Goal: Book appointment/travel/reservation

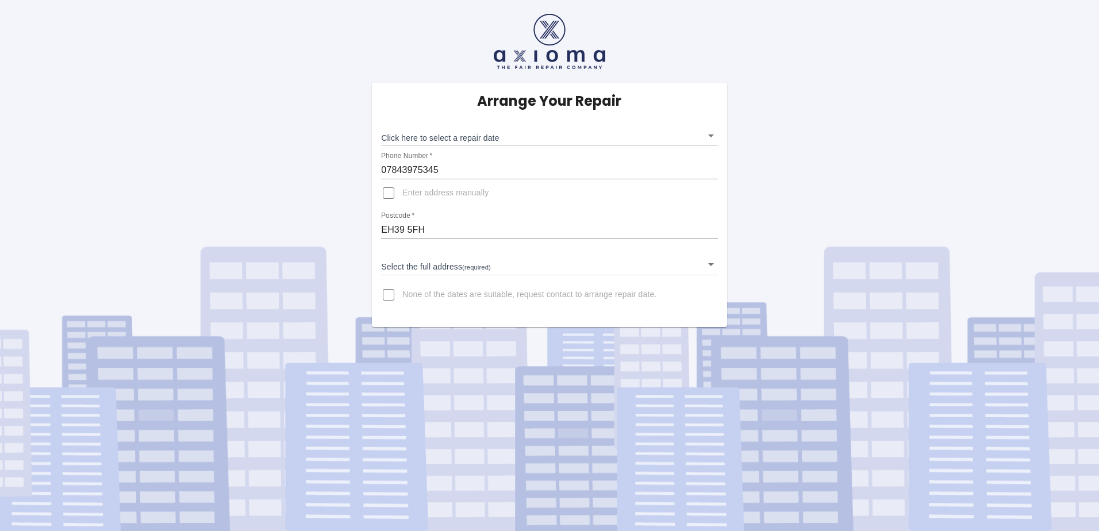
click at [448, 136] on body "Arrange Your Repair Click here to select a repair date ​ Phone Number   * 07843…" at bounding box center [549, 265] width 1099 height 531
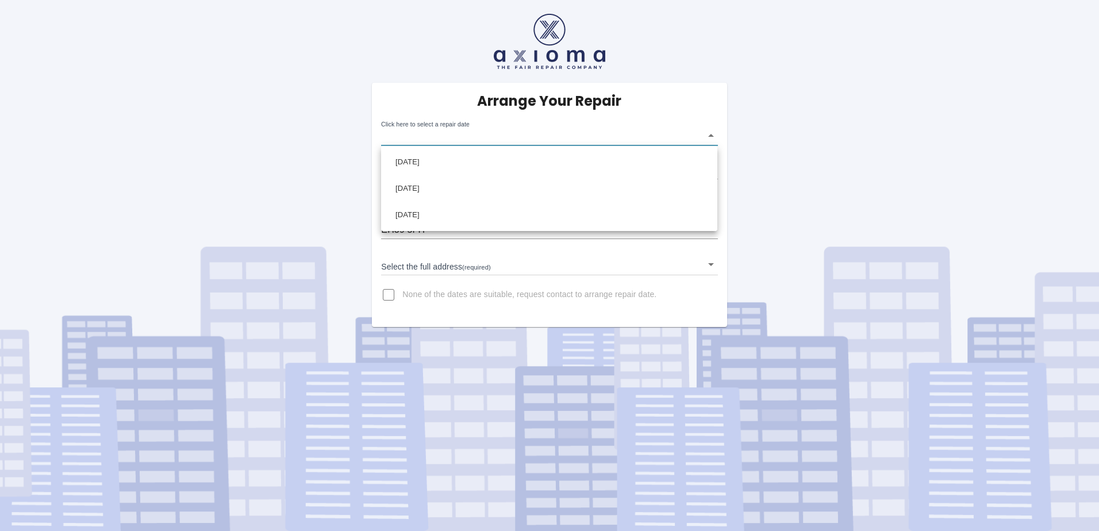
click at [538, 320] on div at bounding box center [549, 265] width 1099 height 531
click at [478, 135] on body "Arrange Your Repair Click here to select a repair date ​ Phone Number   * 07843…" at bounding box center [549, 265] width 1099 height 531
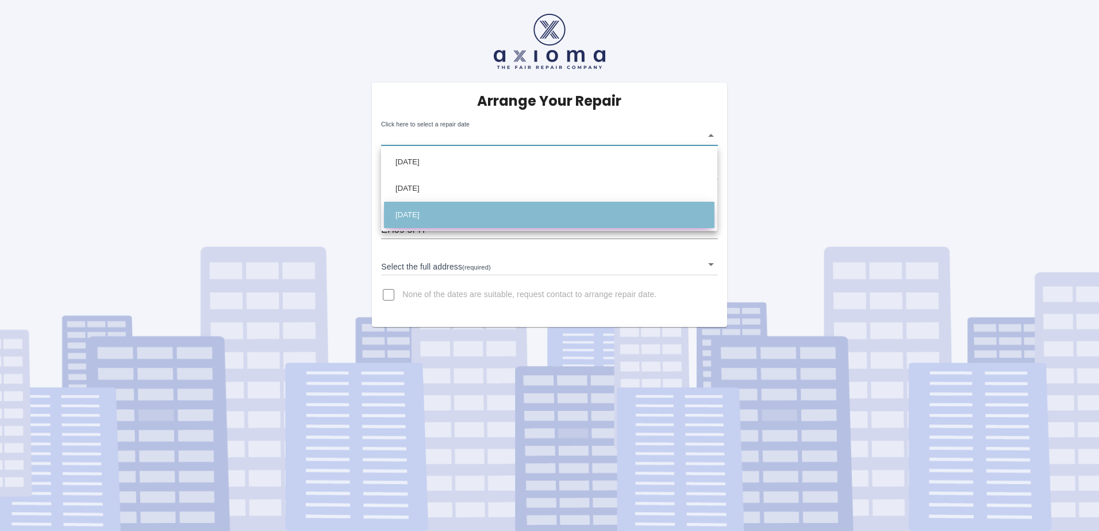
click at [467, 210] on li "[DATE]" at bounding box center [549, 215] width 331 height 26
type input "[DATE]T00:00:00.000Z"
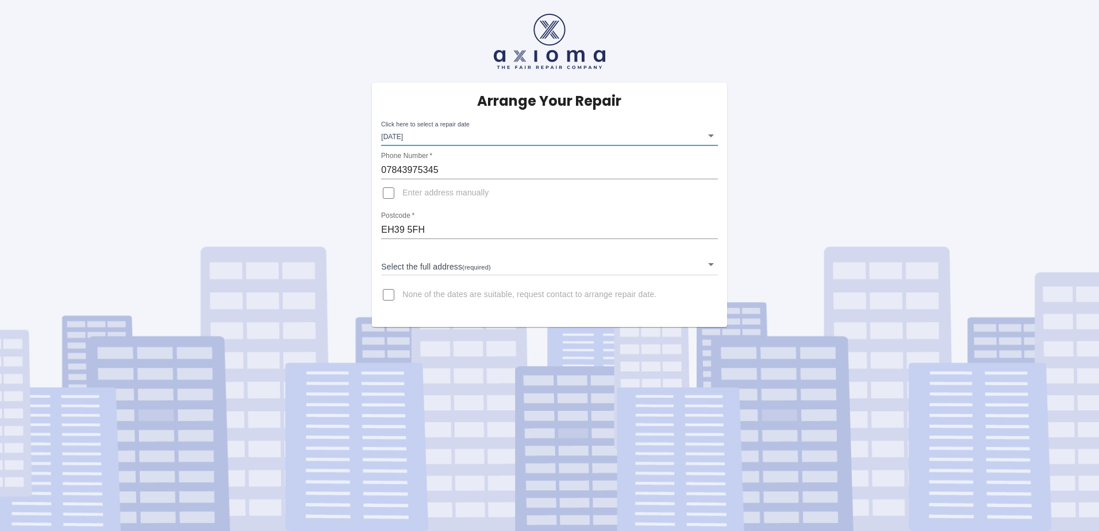
click at [461, 263] on body "Arrange Your Repair Click here to select a repair date [DATE] [DATE]T00:00:00.0…" at bounding box center [549, 265] width 1099 height 531
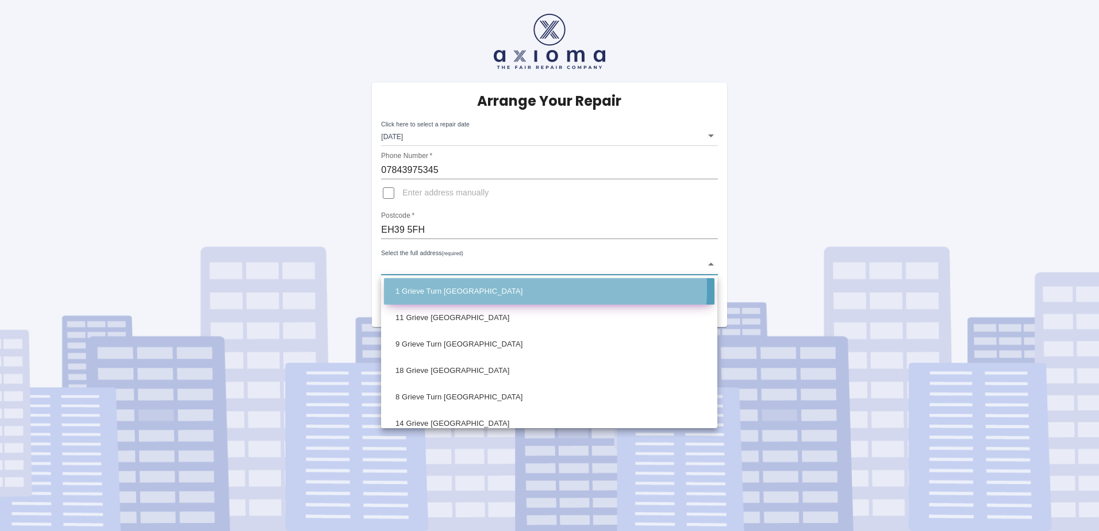
click at [457, 288] on li "1 Grieve Turn [GEOGRAPHIC_DATA]" at bounding box center [549, 291] width 331 height 26
type input "1 Grieve Turn [GEOGRAPHIC_DATA]"
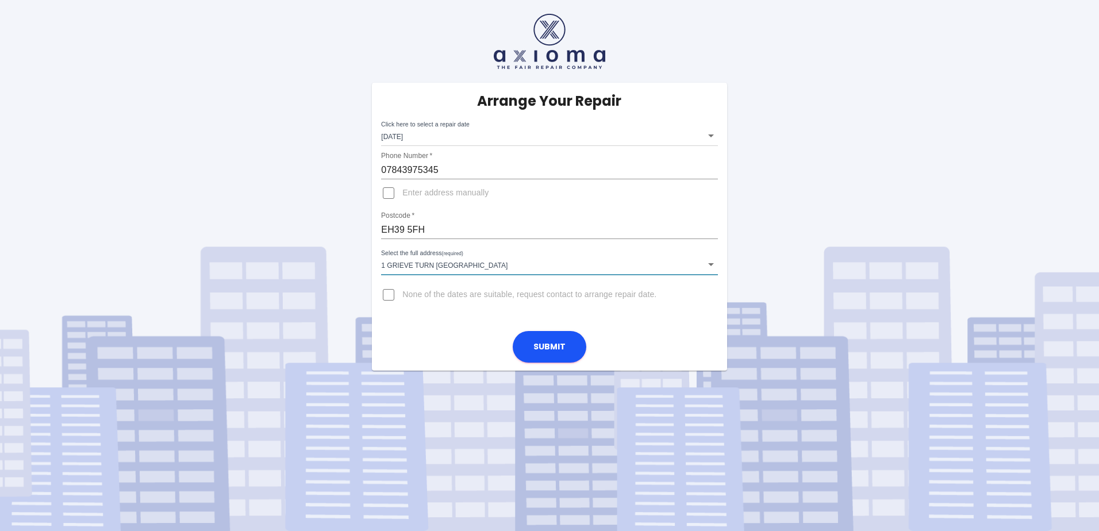
click at [465, 297] on span "None of the dates are suitable, request contact to arrange repair date." at bounding box center [530, 295] width 254 height 12
click at [403, 297] on input "None of the dates are suitable, request contact to arrange repair date." at bounding box center [389, 295] width 28 height 28
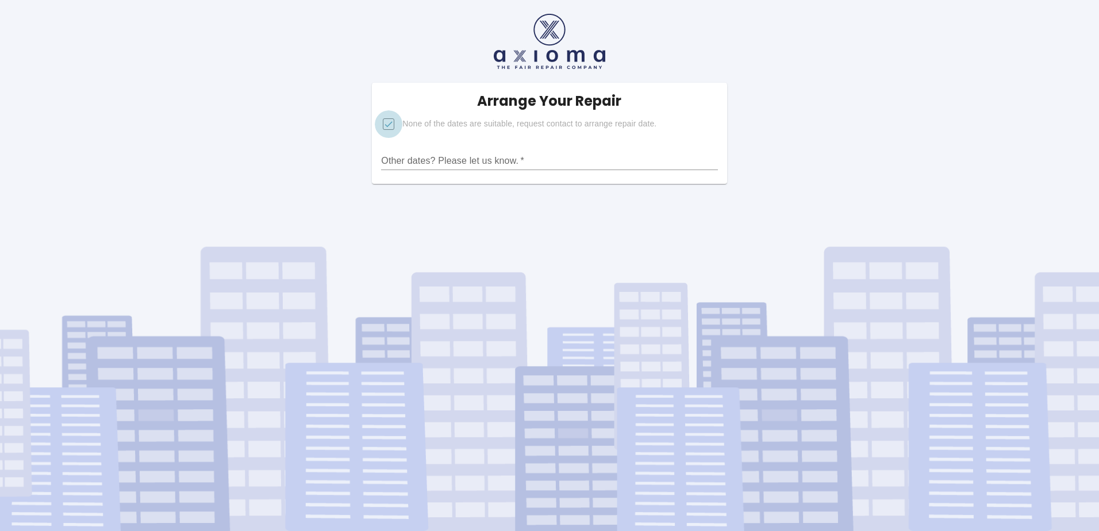
click at [397, 128] on input "None of the dates are suitable, request contact to arrange repair date." at bounding box center [389, 124] width 28 height 28
checkbox input "false"
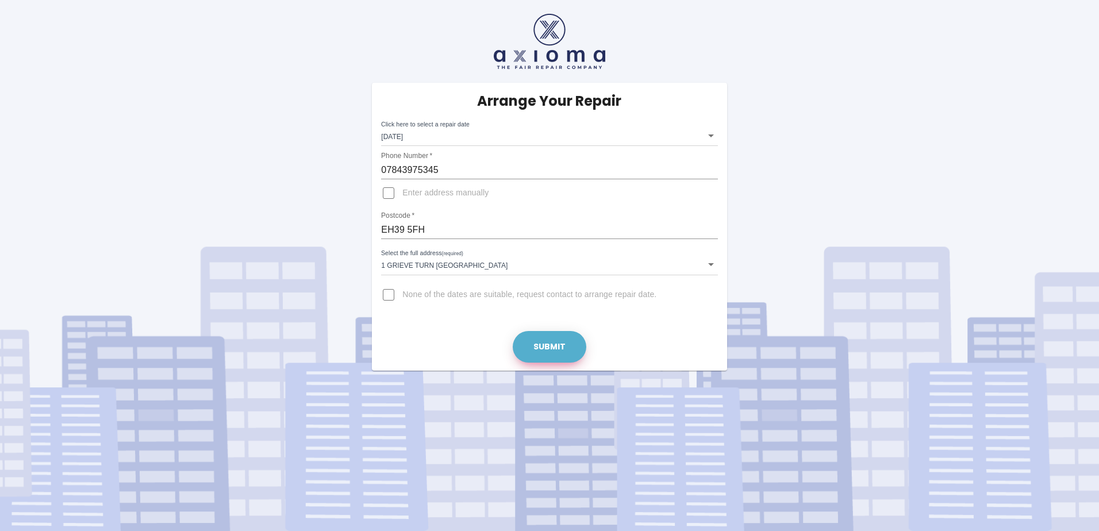
click at [533, 350] on button "Submit" at bounding box center [550, 347] width 74 height 32
